Goal: Find specific page/section: Find specific page/section

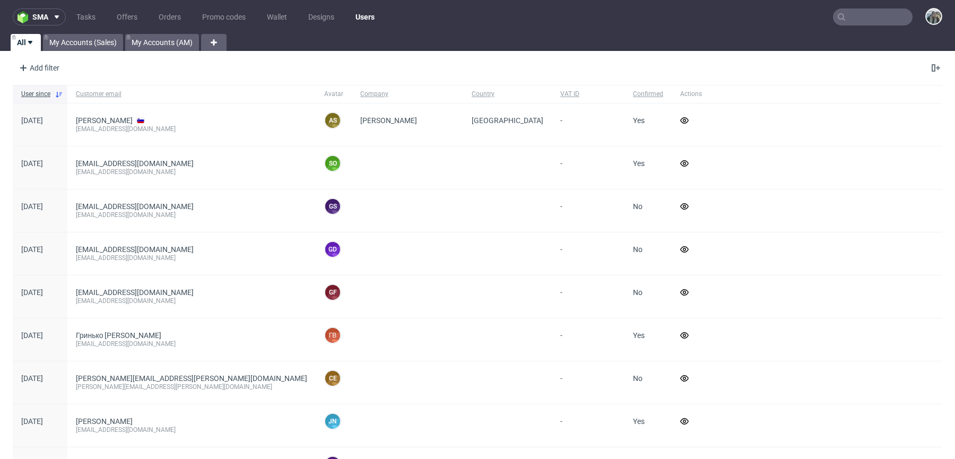
click at [885, 22] on input "text" at bounding box center [873, 16] width 80 height 17
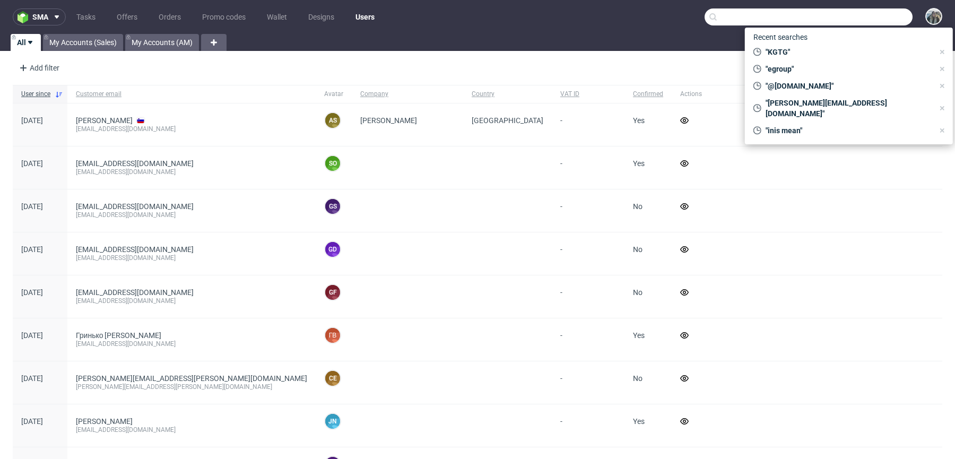
paste input "prostoria"
type input "prostoria"
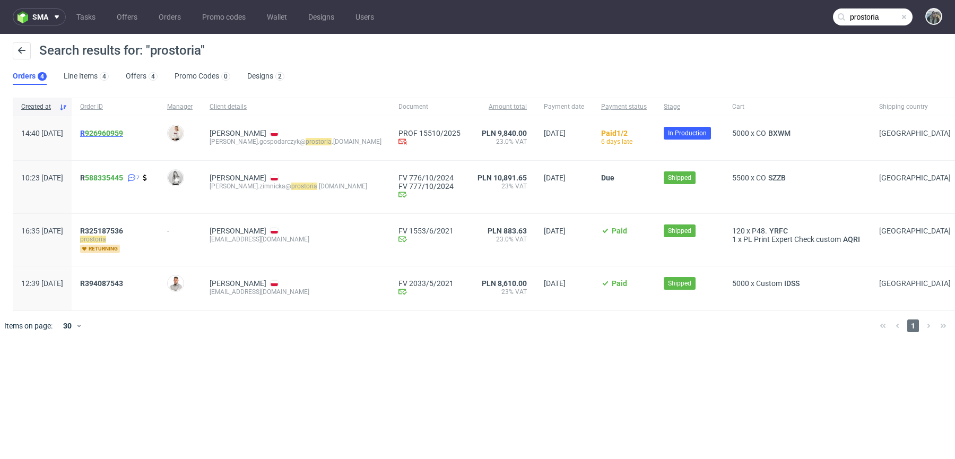
click at [116, 136] on span "R 926960959" at bounding box center [101, 133] width 43 height 8
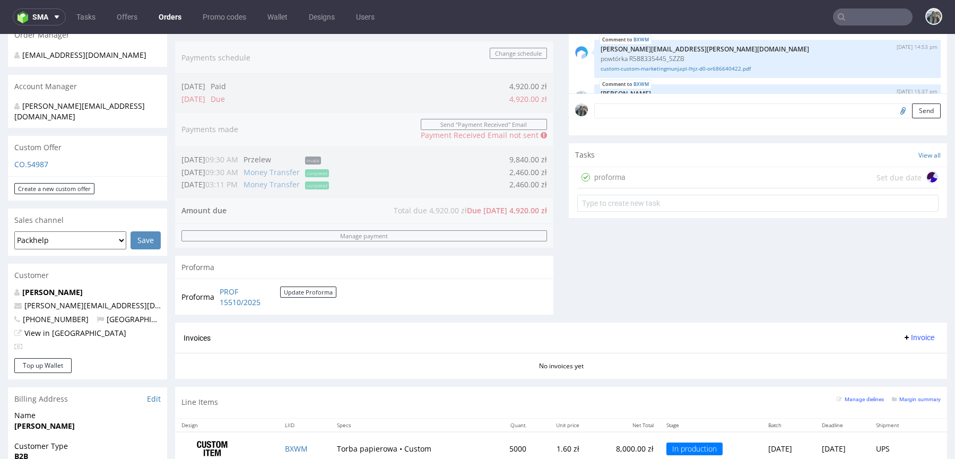
scroll to position [59, 0]
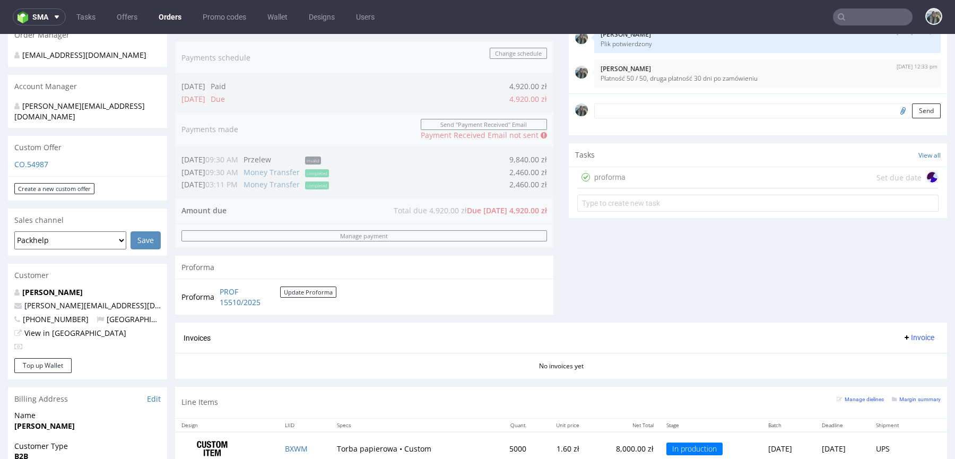
click at [859, 5] on nav "sma Tasks Offers Orders Promo codes Wallet Designs Users" at bounding box center [477, 17] width 955 height 34
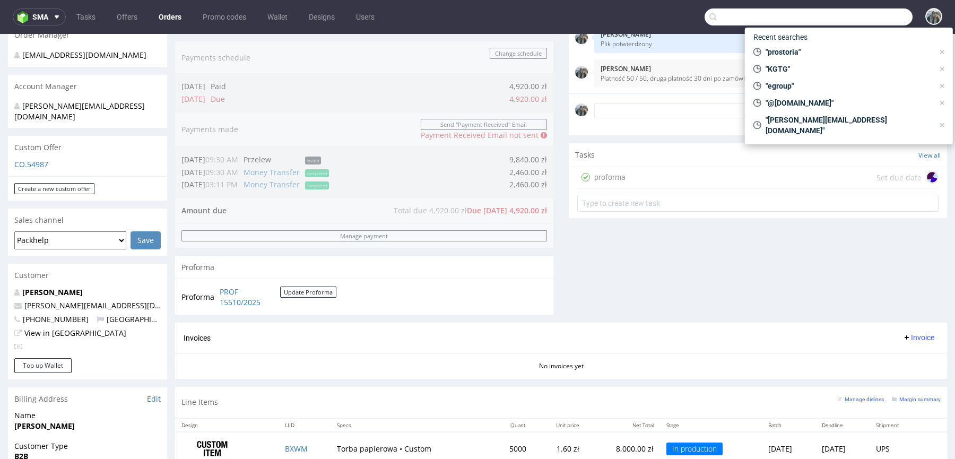
click at [859, 19] on input "text" at bounding box center [809, 16] width 208 height 17
paste input "R594468883"
type input "R594468883"
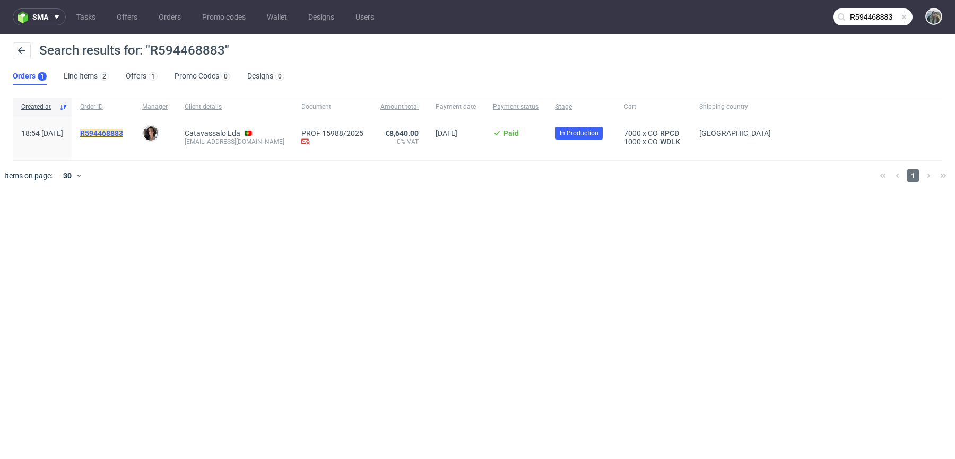
click at [118, 133] on mark "R594468883" at bounding box center [101, 133] width 43 height 8
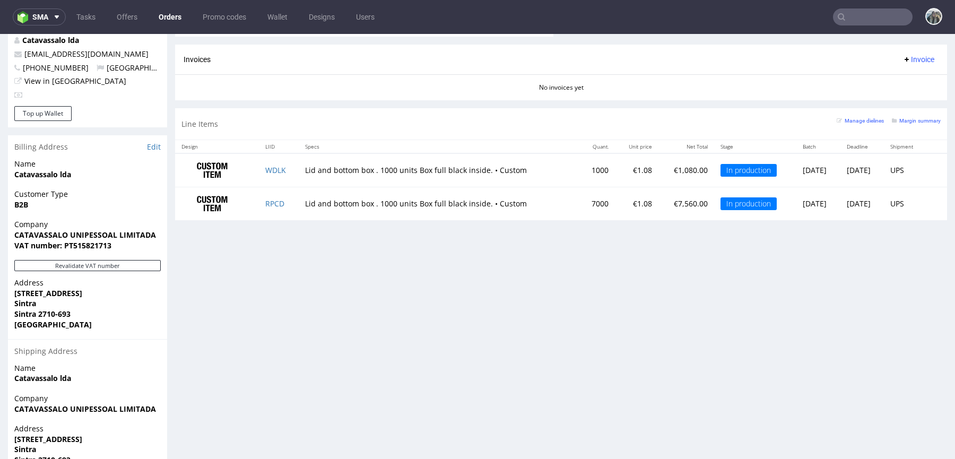
scroll to position [568, 0]
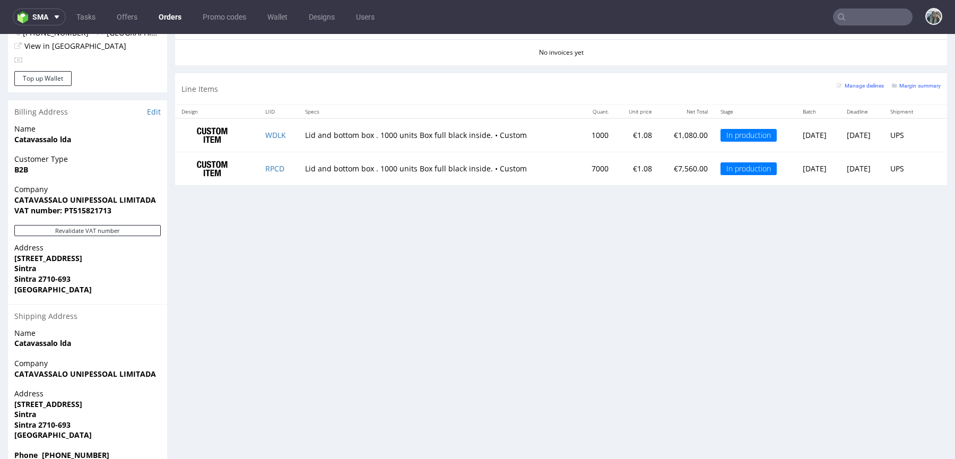
click at [864, 15] on input "text" at bounding box center [873, 16] width 80 height 17
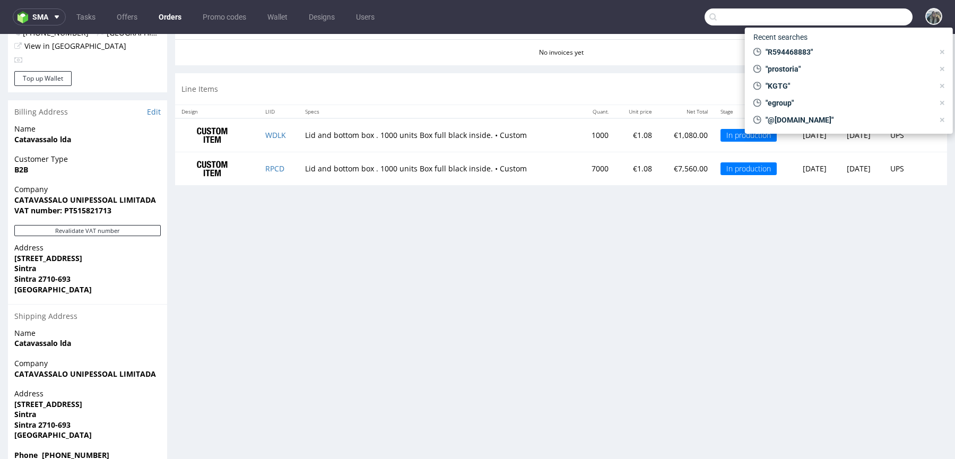
paste input "R594468883"
type input "R594468883"
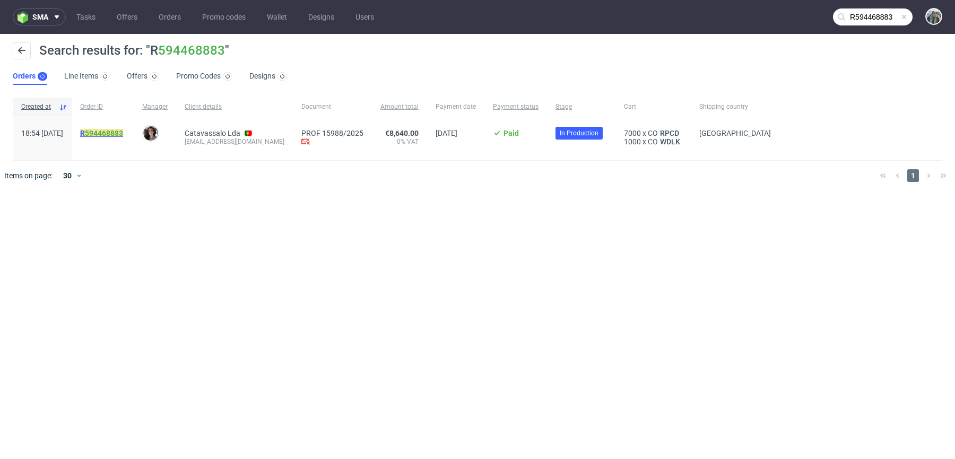
click at [113, 134] on mark "R 594468883" at bounding box center [101, 133] width 43 height 8
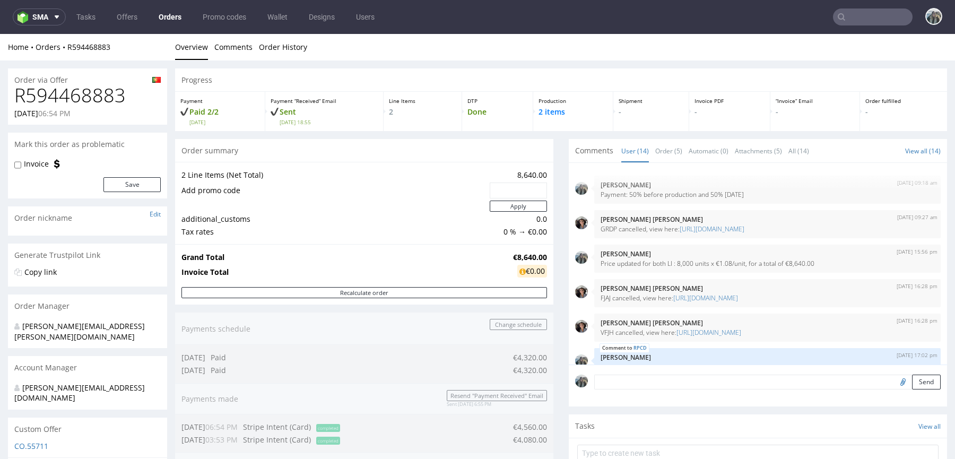
scroll to position [408, 0]
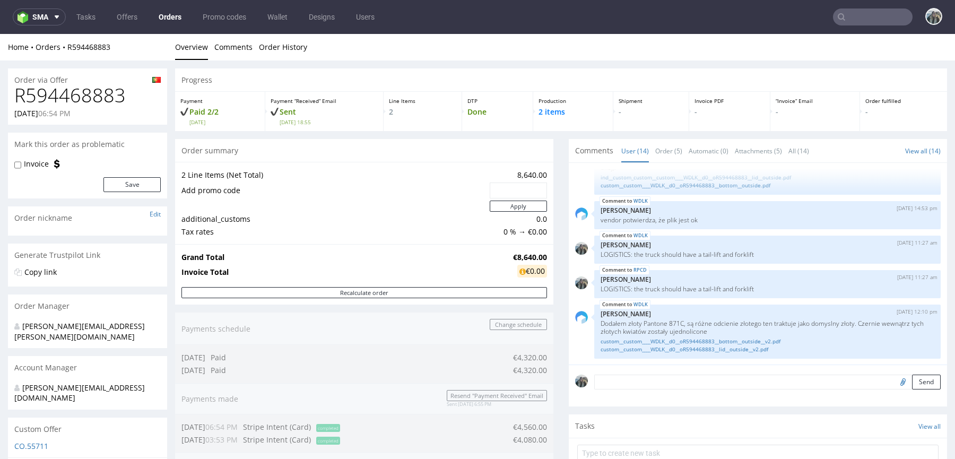
click at [867, 20] on input "text" at bounding box center [873, 16] width 80 height 17
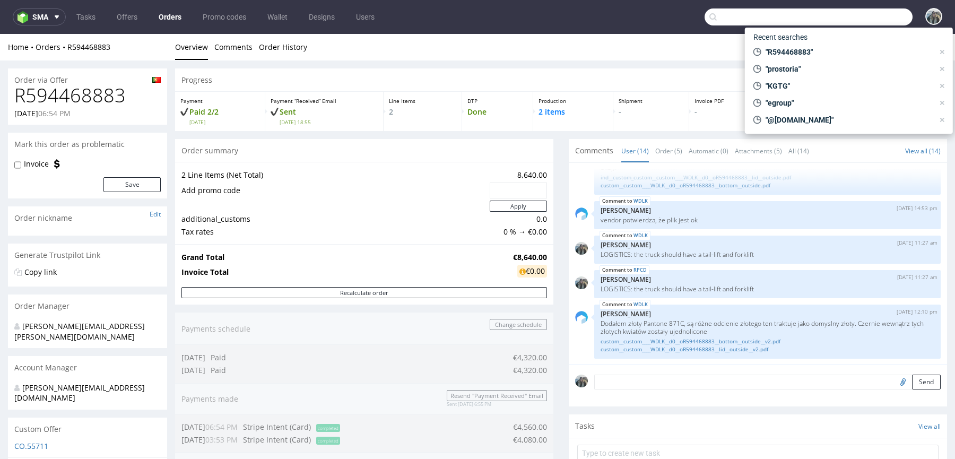
paste input "R564640564"
type input "R564640564"
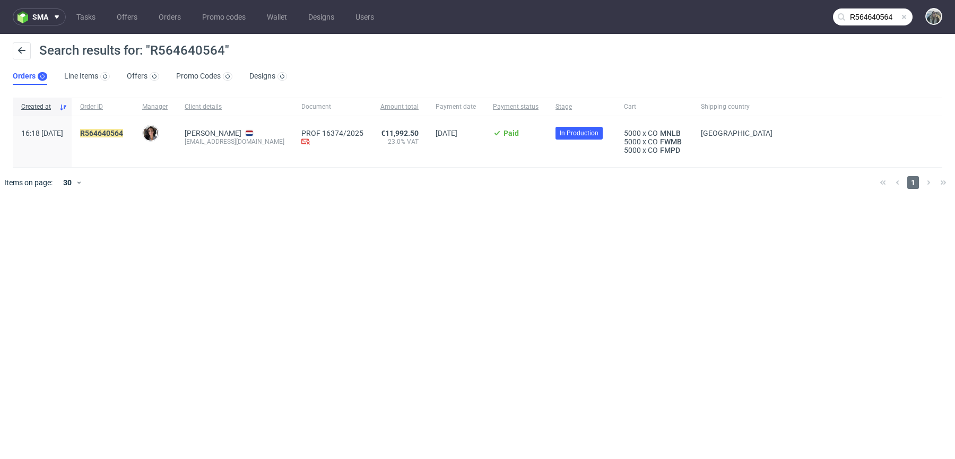
click at [129, 124] on div "R564640564" at bounding box center [103, 141] width 62 height 51
click at [123, 132] on mark "R564640564" at bounding box center [101, 133] width 43 height 8
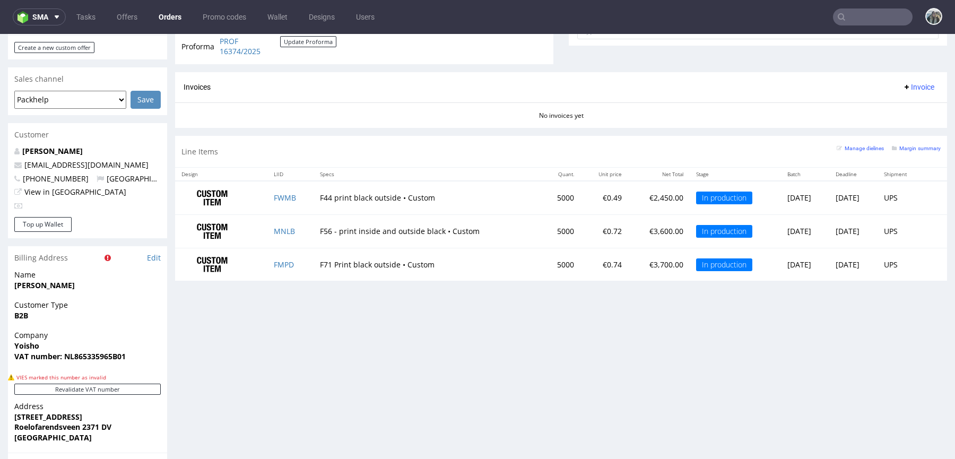
scroll to position [455, 0]
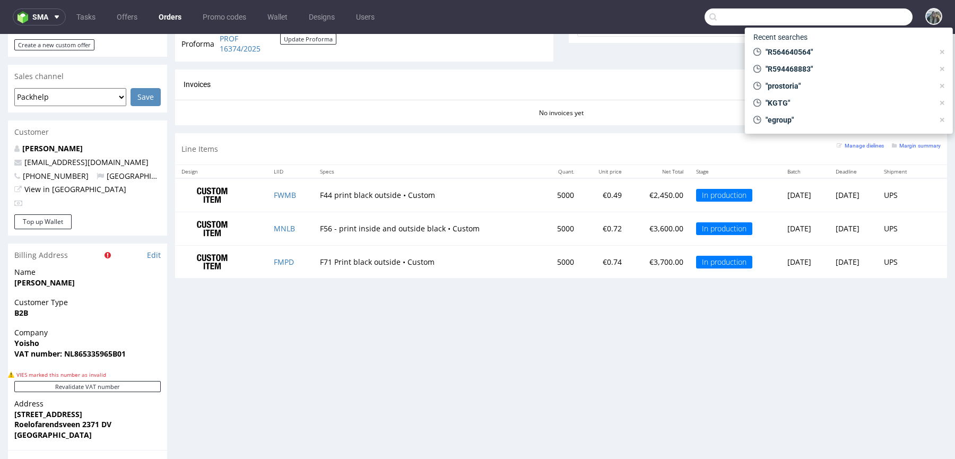
click at [889, 11] on input "text" at bounding box center [809, 16] width 208 height 17
paste input "R021977531"
type input "R021977531"
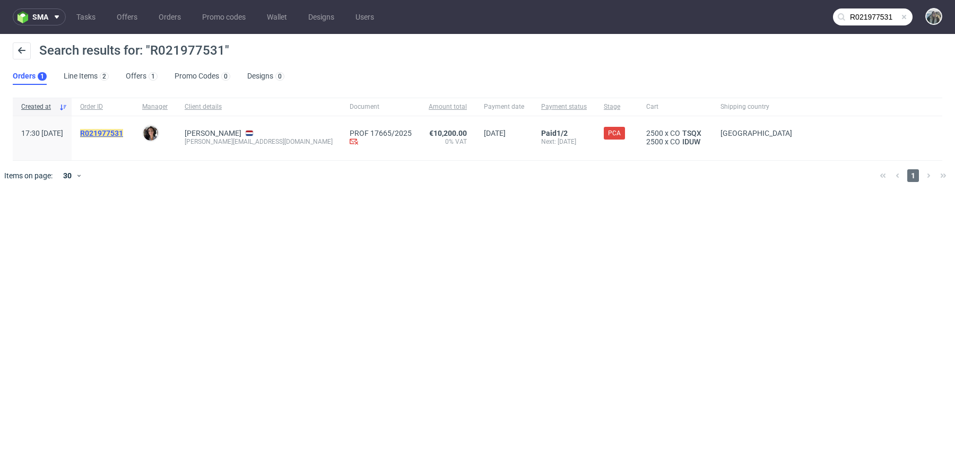
click at [123, 131] on mark "R021977531" at bounding box center [101, 133] width 43 height 8
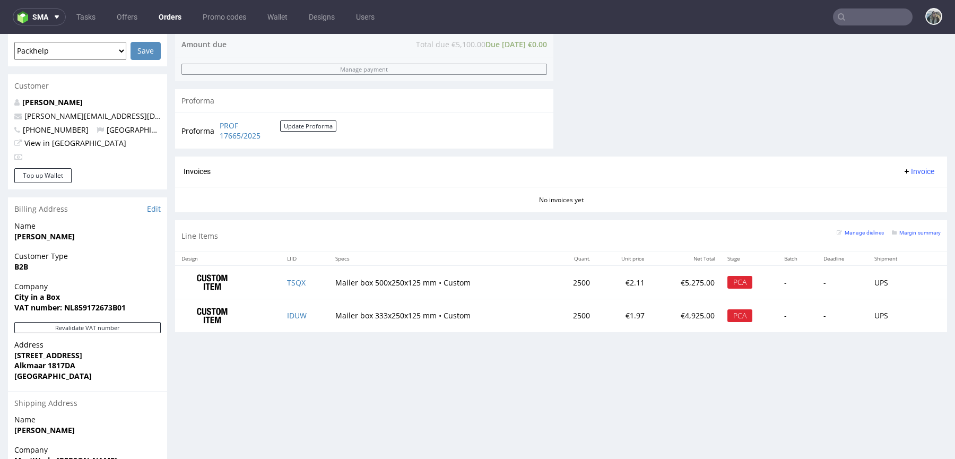
scroll to position [508, 0]
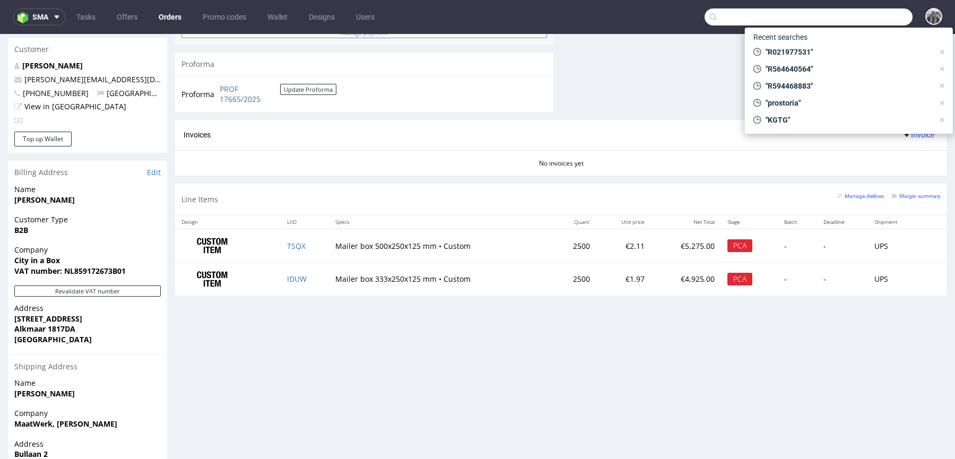
click at [852, 15] on input "text" at bounding box center [809, 16] width 208 height 17
paste input "R079150289"
type input "R079150289"
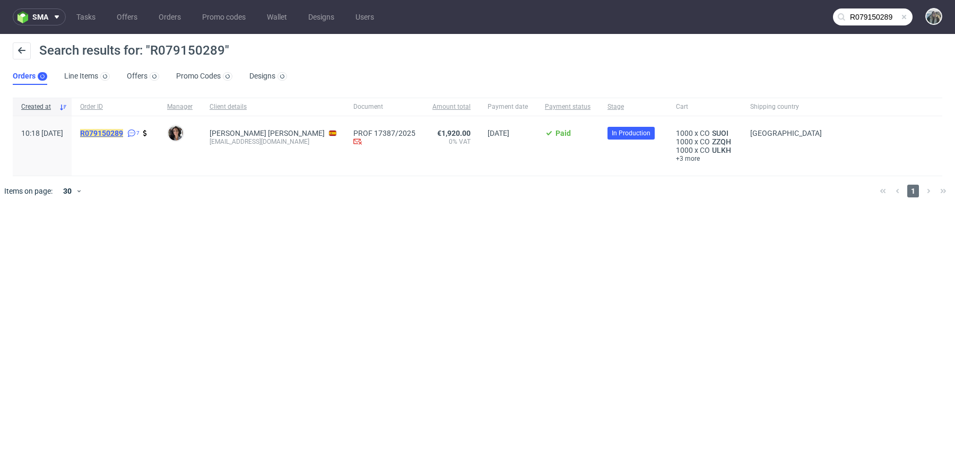
click at [123, 134] on mark "R079150289" at bounding box center [101, 133] width 43 height 8
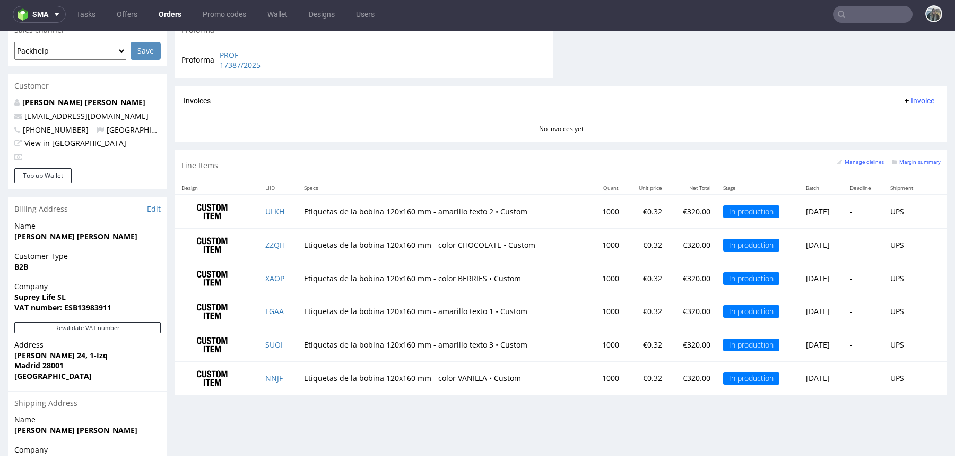
scroll to position [474, 0]
